Goal: Information Seeking & Learning: Learn about a topic

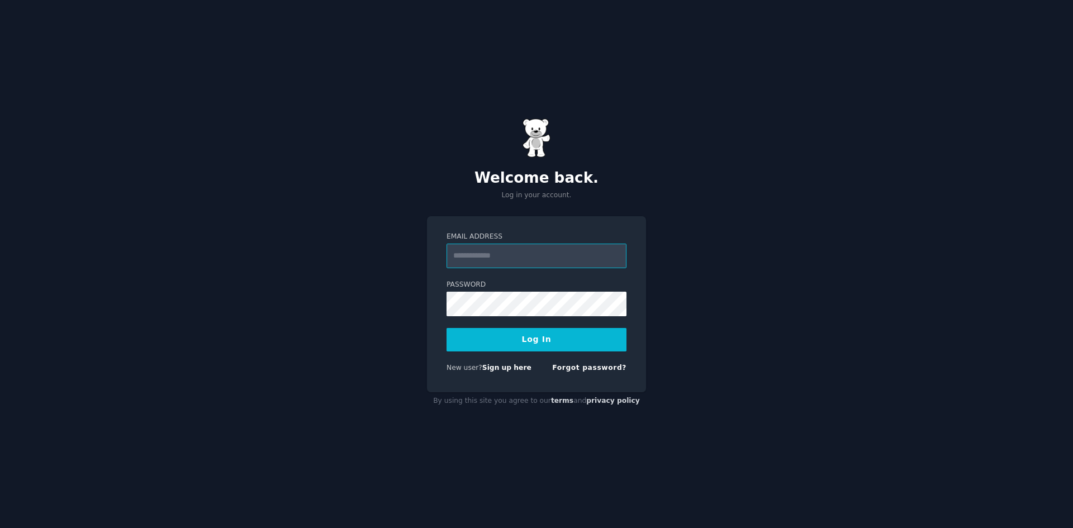
type input "**********"
click at [556, 337] on button "Log In" at bounding box center [537, 339] width 180 height 23
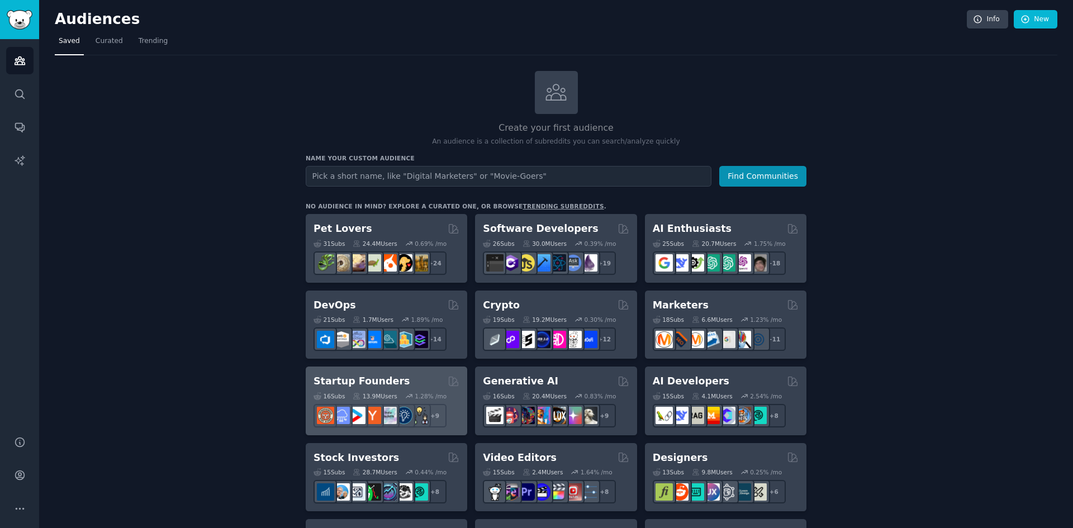
click at [372, 377] on h2 "Startup Founders" at bounding box center [362, 382] width 96 height 14
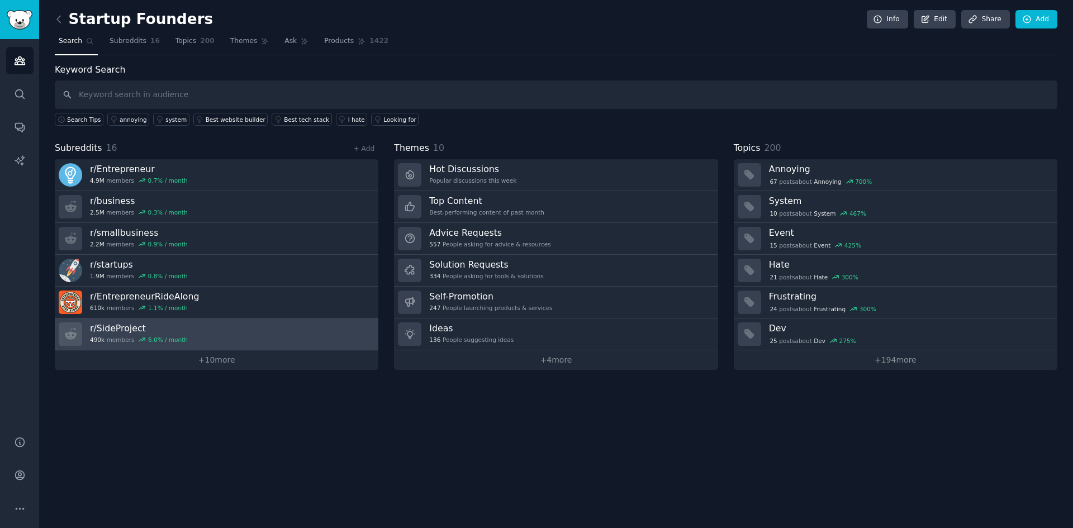
click at [122, 327] on h3 "r/ SideProject" at bounding box center [139, 329] width 98 height 12
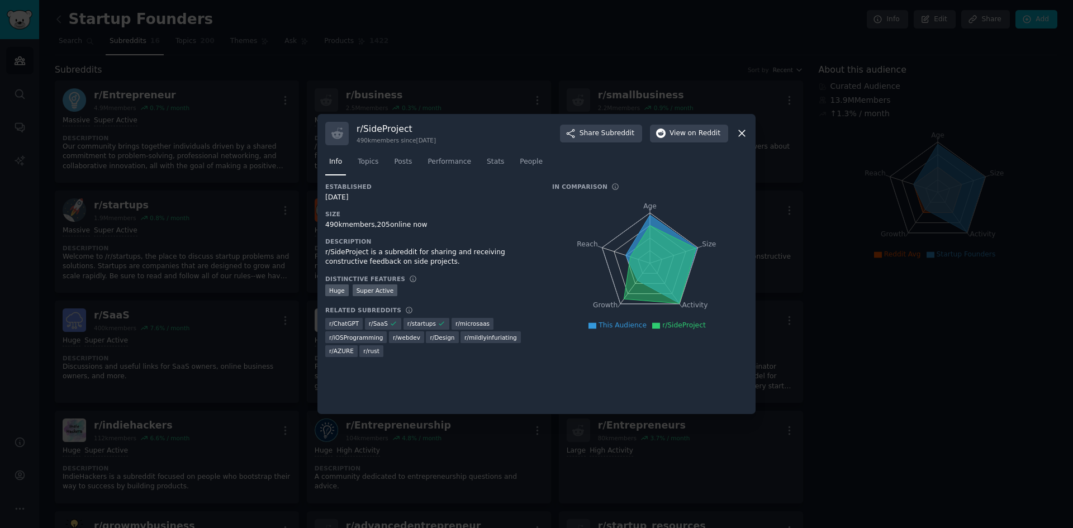
click at [741, 131] on icon at bounding box center [742, 133] width 12 height 12
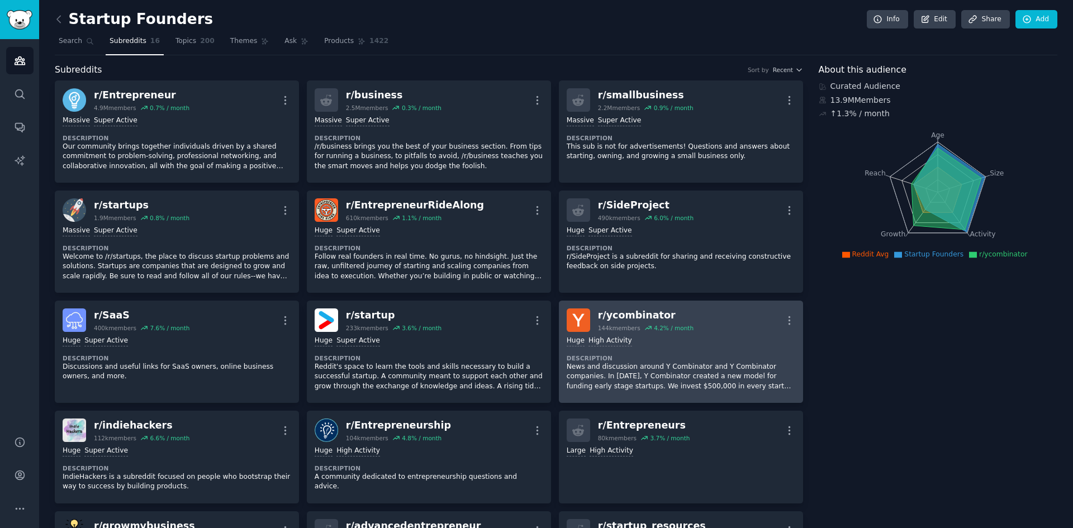
click at [626, 310] on div "r/ ycombinator" at bounding box center [646, 316] width 96 height 14
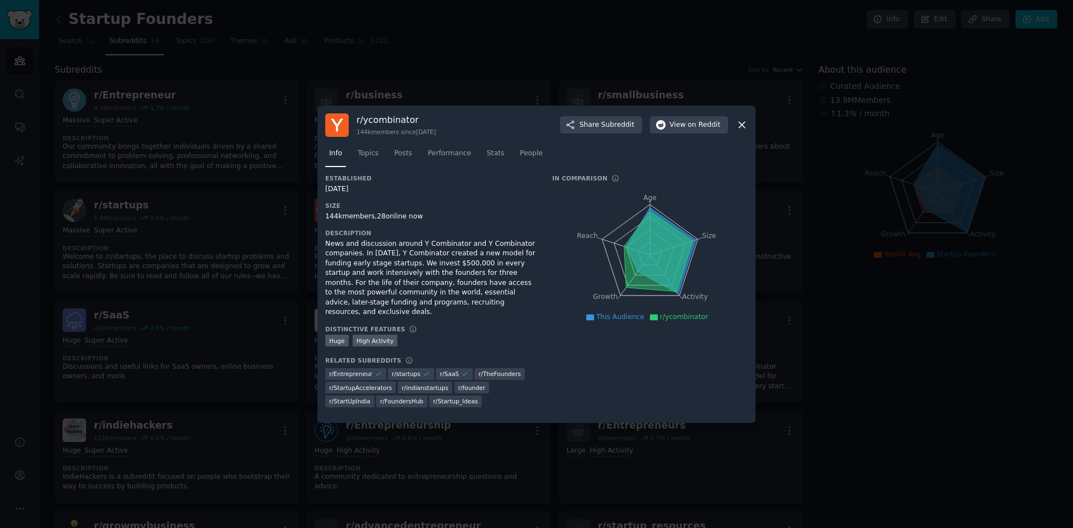
click at [742, 121] on div "r/ ycombinator 144k members since 04/11/2011 Share Subreddit View on Reddit" at bounding box center [536, 124] width 423 height 23
drag, startPoint x: 744, startPoint y: 140, endPoint x: 737, endPoint y: 140, distance: 6.7
click at [742, 137] on div "r/ ycombinator 144k members since 04/11/2011 Share Subreddit View on Reddit" at bounding box center [536, 124] width 423 height 23
click at [745, 131] on icon at bounding box center [742, 125] width 12 height 12
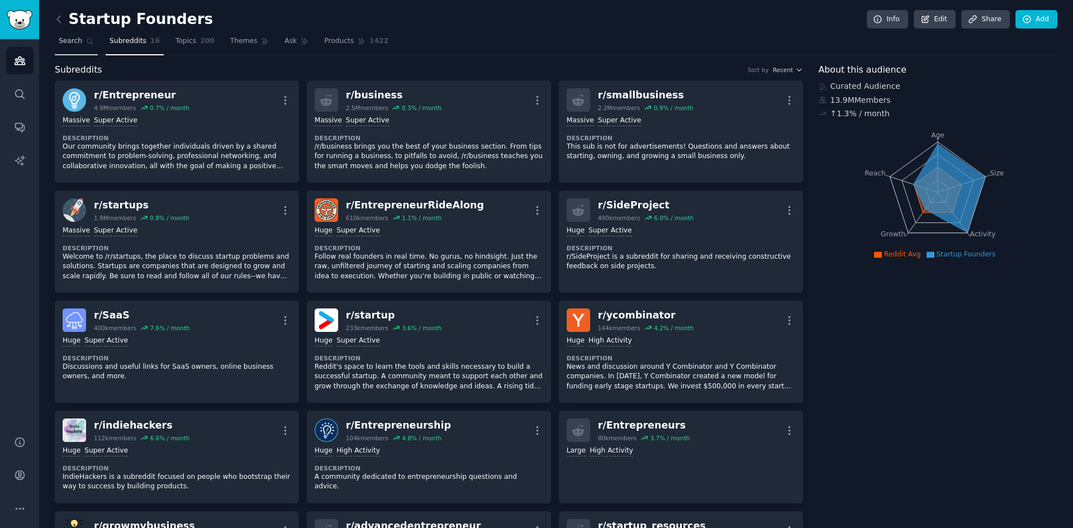
click at [72, 38] on span "Search" at bounding box center [70, 41] width 23 height 10
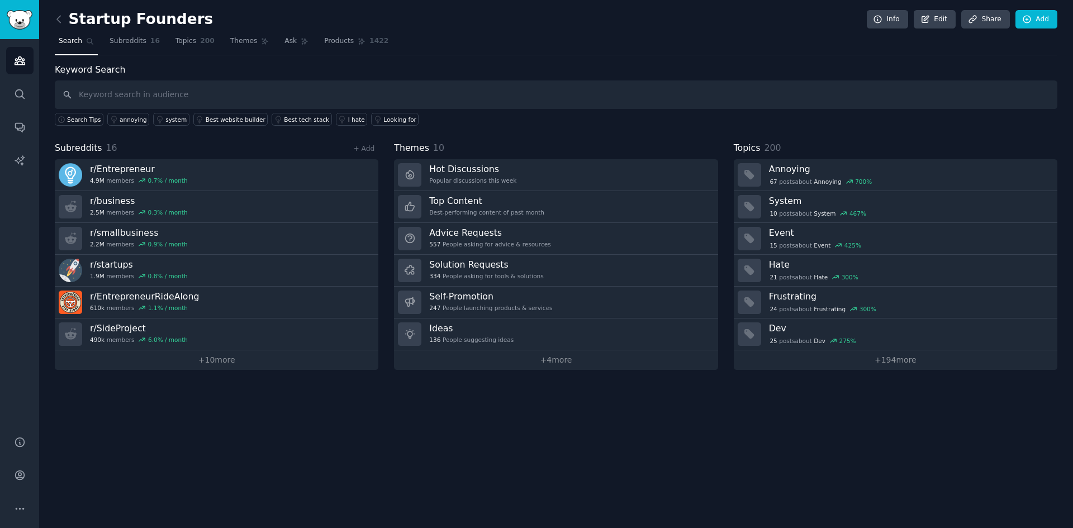
click at [190, 91] on input "text" at bounding box center [556, 95] width 1003 height 29
click at [147, 98] on input "text" at bounding box center [556, 95] width 1003 height 29
type input "ь"
type input "mp3 to"
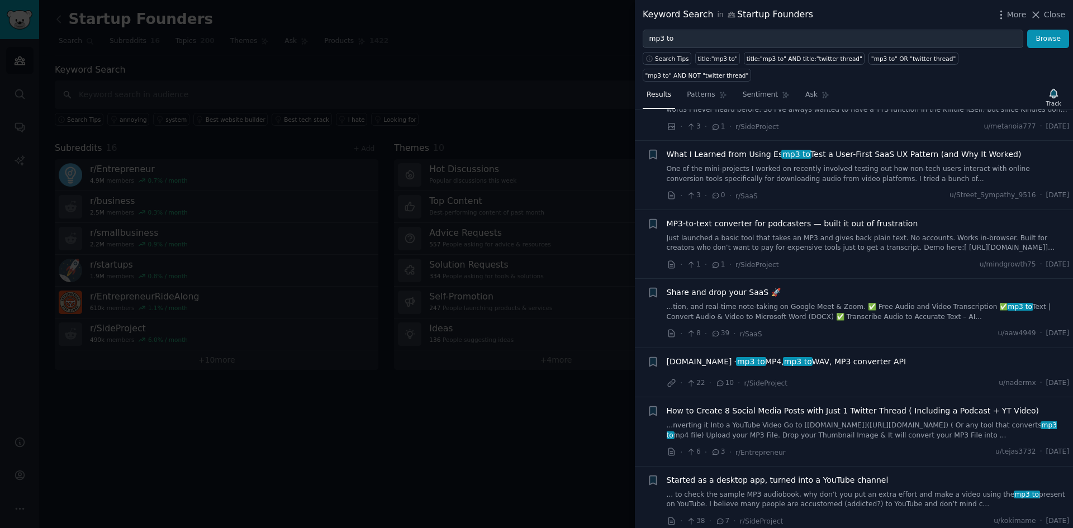
scroll to position [56, 0]
click at [731, 286] on span "Share and drop your SaaS 🚀" at bounding box center [724, 292] width 114 height 12
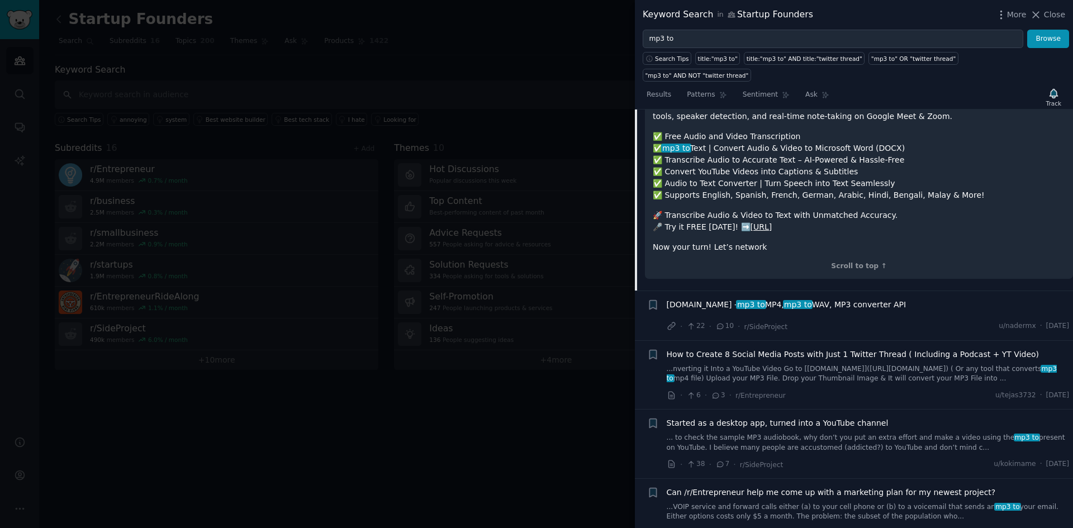
scroll to position [507, 0]
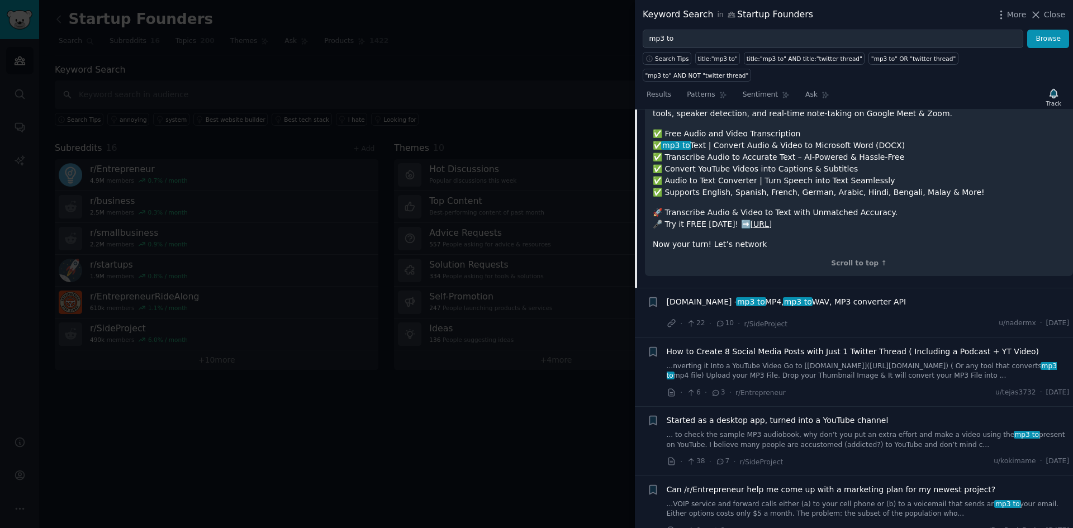
click at [485, 415] on div at bounding box center [536, 264] width 1073 height 528
